Goal: Task Accomplishment & Management: Complete application form

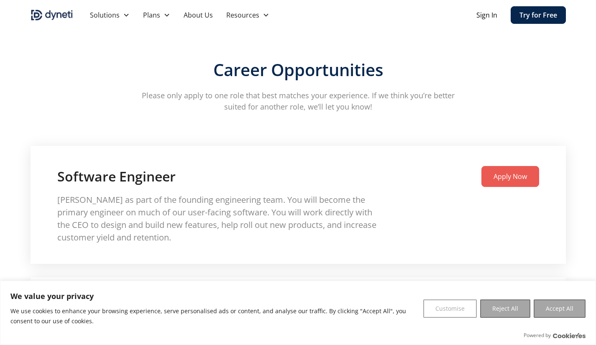
scroll to position [1241, 0]
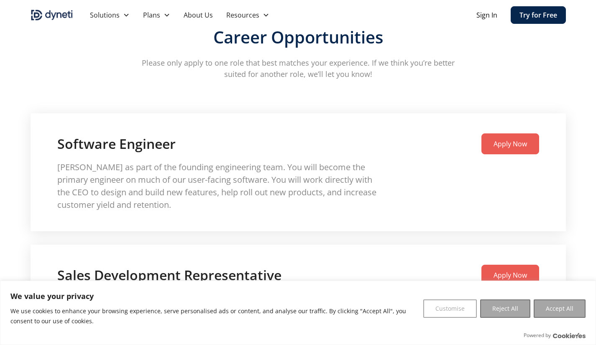
click at [295, 205] on p "[PERSON_NAME] as part of the founding engineering team. You will become the pri…" at bounding box center [217, 186] width 321 height 50
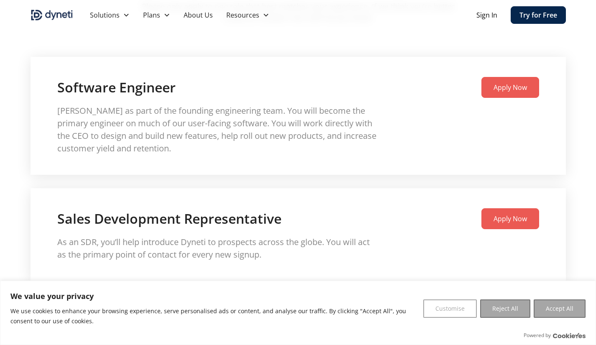
scroll to position [1280, 0]
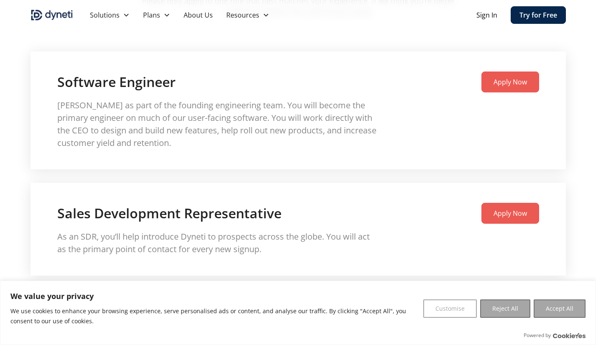
click at [512, 207] on link "Apply Now" at bounding box center [511, 213] width 58 height 21
click at [416, 59] on div "Software Engineer Apply Now [PERSON_NAME] as part of the founding engineering t…" at bounding box center [299, 110] width 536 height 118
click at [518, 223] on link "Apply Now" at bounding box center [511, 213] width 58 height 21
click at [186, 213] on h4 "Sales Development Representative" at bounding box center [169, 214] width 224 height 18
click at [217, 247] on p "As an SDR, you’ll help introduce Dyneti to prospects across the globe. You will…" at bounding box center [217, 243] width 321 height 25
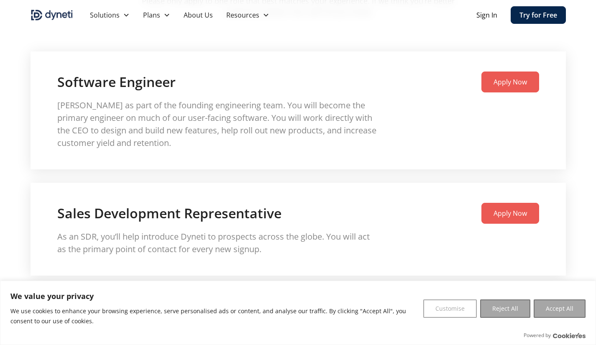
click at [233, 213] on h4 "Sales Development Representative" at bounding box center [169, 214] width 224 height 18
click at [561, 308] on button "Accept All" at bounding box center [560, 309] width 52 height 18
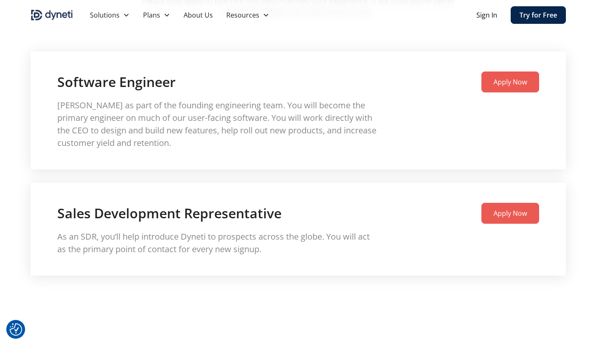
click at [494, 222] on link "Apply Now" at bounding box center [511, 213] width 58 height 21
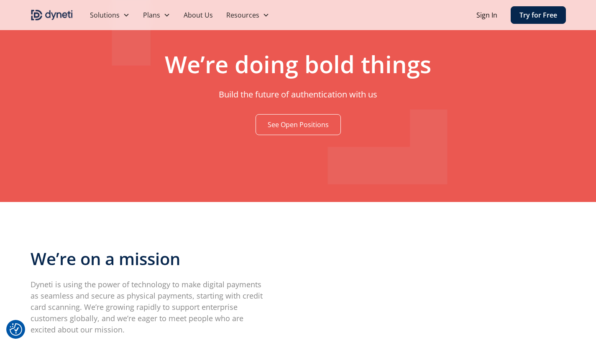
scroll to position [0, 0]
